Goal: Check status: Check status

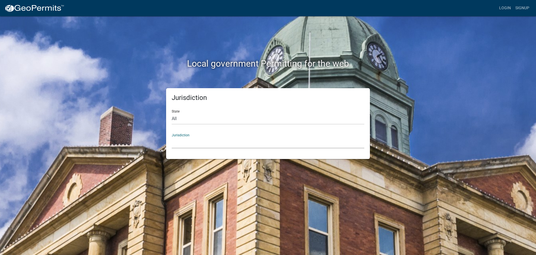
click at [183, 142] on select "[GEOGRAPHIC_DATA], [US_STATE] [GEOGRAPHIC_DATA], [US_STATE][PERSON_NAME][GEOGRA…" at bounding box center [268, 142] width 193 height 11
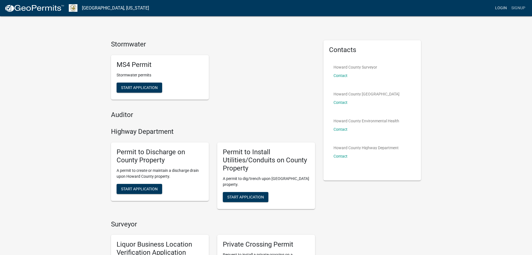
click at [498, 6] on link "Login" at bounding box center [501, 8] width 16 height 11
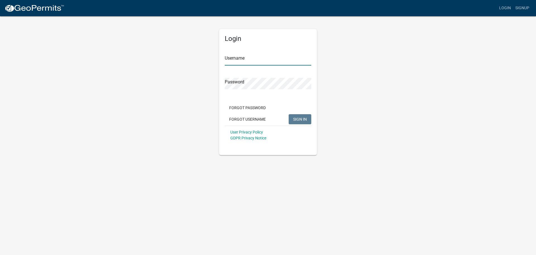
type input "[EMAIL_ADDRESS][DOMAIN_NAME]"
click at [302, 118] on span "SIGN IN" at bounding box center [300, 119] width 14 height 4
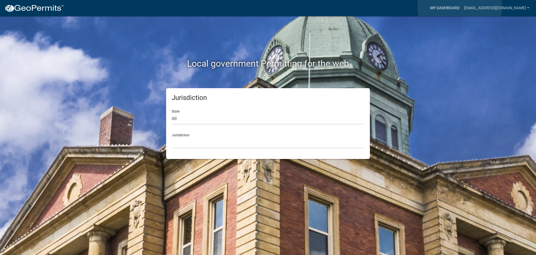
click at [460, 6] on link "My Dashboard" at bounding box center [445, 8] width 34 height 11
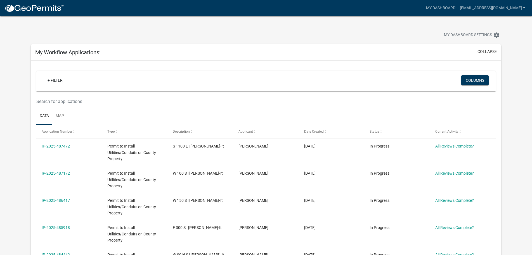
scroll to position [56, 0]
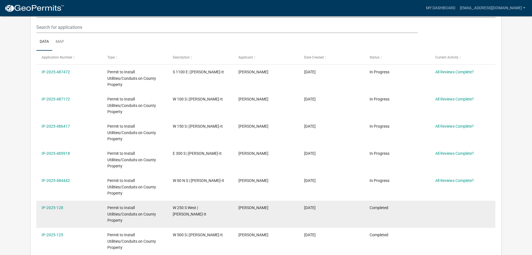
scroll to position [74, 0]
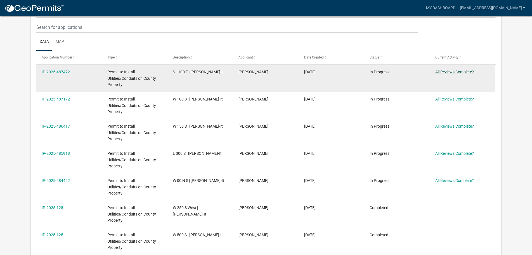
click at [454, 71] on link "All Reviews Complete?" at bounding box center [454, 72] width 39 height 4
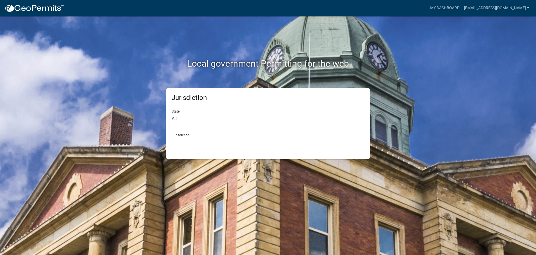
click at [188, 140] on select "[GEOGRAPHIC_DATA], [US_STATE] [GEOGRAPHIC_DATA], [US_STATE][PERSON_NAME][GEOGRA…" at bounding box center [268, 142] width 193 height 11
click at [185, 141] on select "[GEOGRAPHIC_DATA], [US_STATE] [GEOGRAPHIC_DATA], [US_STATE][PERSON_NAME][GEOGRA…" at bounding box center [268, 142] width 193 height 11
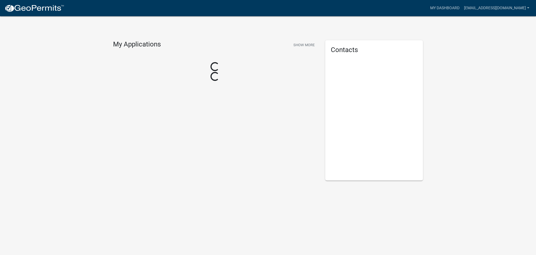
click at [427, 78] on div "Contacts" at bounding box center [374, 110] width 106 height 140
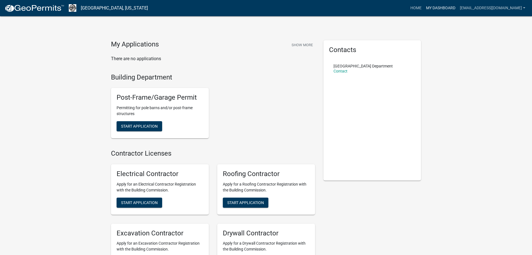
click at [453, 9] on link "My Dashboard" at bounding box center [441, 8] width 34 height 11
